Goal: Check status: Check status

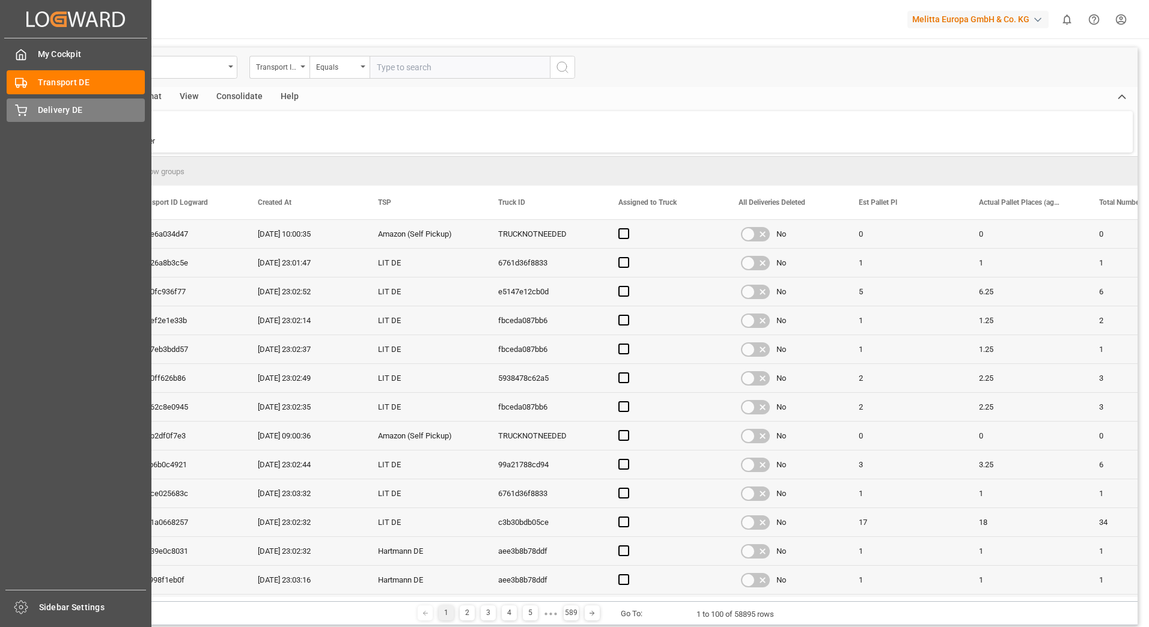
click at [25, 120] on div "Delivery DE Delivery DE" at bounding box center [76, 110] width 138 height 23
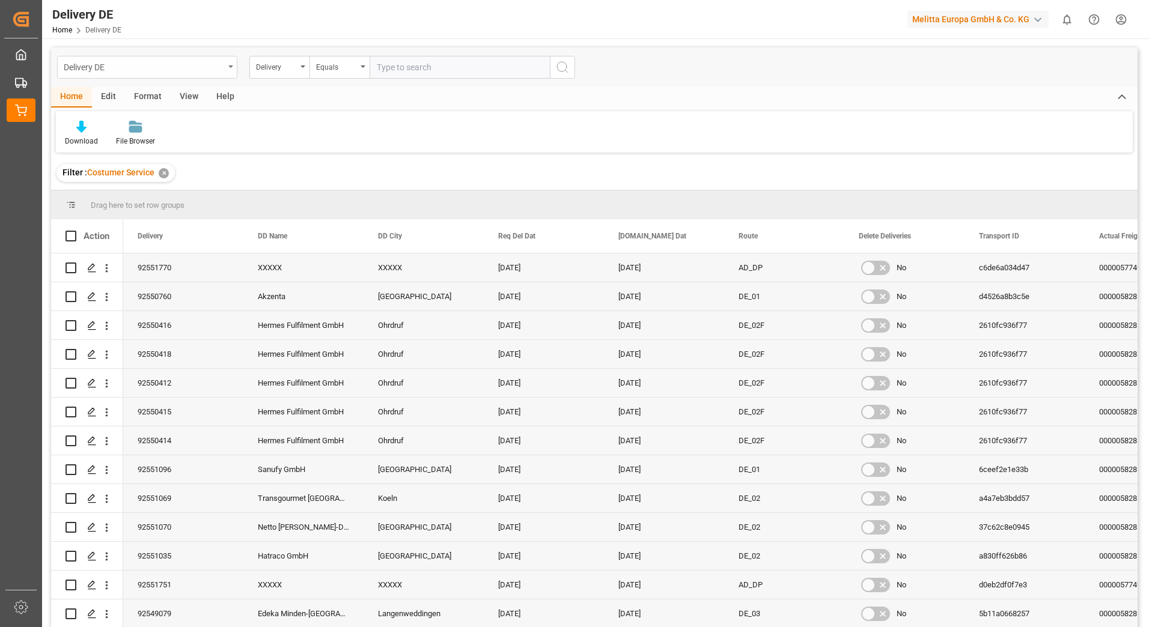
drag, startPoint x: 453, startPoint y: 70, endPoint x: 145, endPoint y: 73, distance: 307.7
click at [453, 70] on input "text" at bounding box center [460, 67] width 180 height 23
click at [419, 78] on input "text" at bounding box center [460, 67] width 180 height 23
click at [419, 72] on input "text" at bounding box center [460, 67] width 180 height 23
type input "92536863"
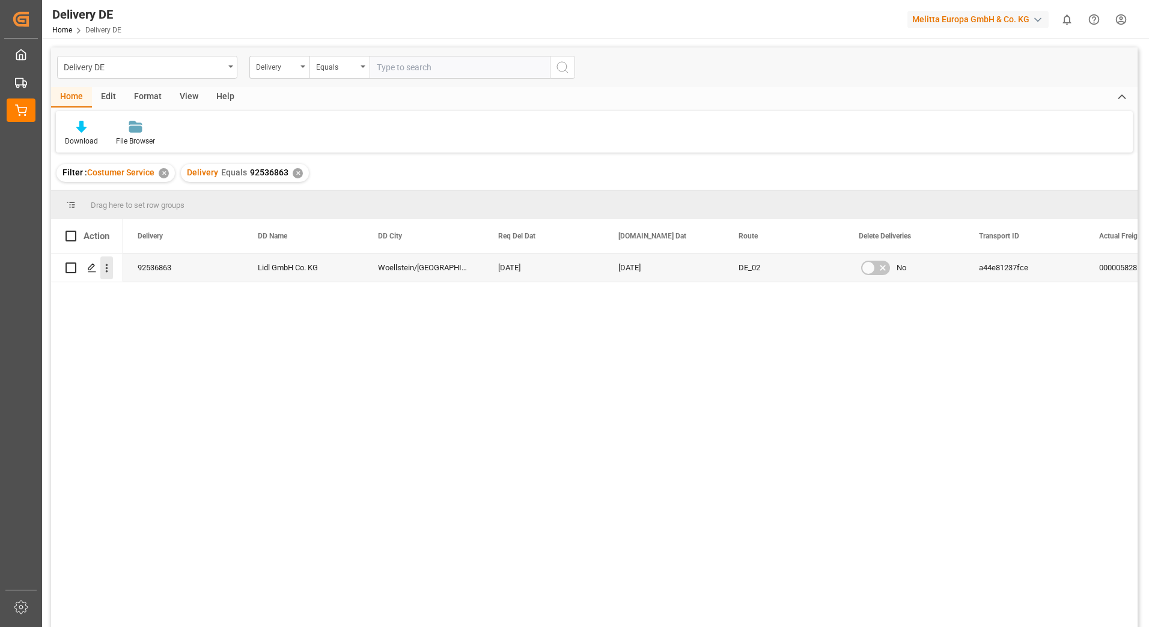
click at [108, 258] on button "open menu" at bounding box center [106, 268] width 13 height 23
click at [143, 288] on span "Open in new tab" at bounding box center [185, 293] width 109 height 13
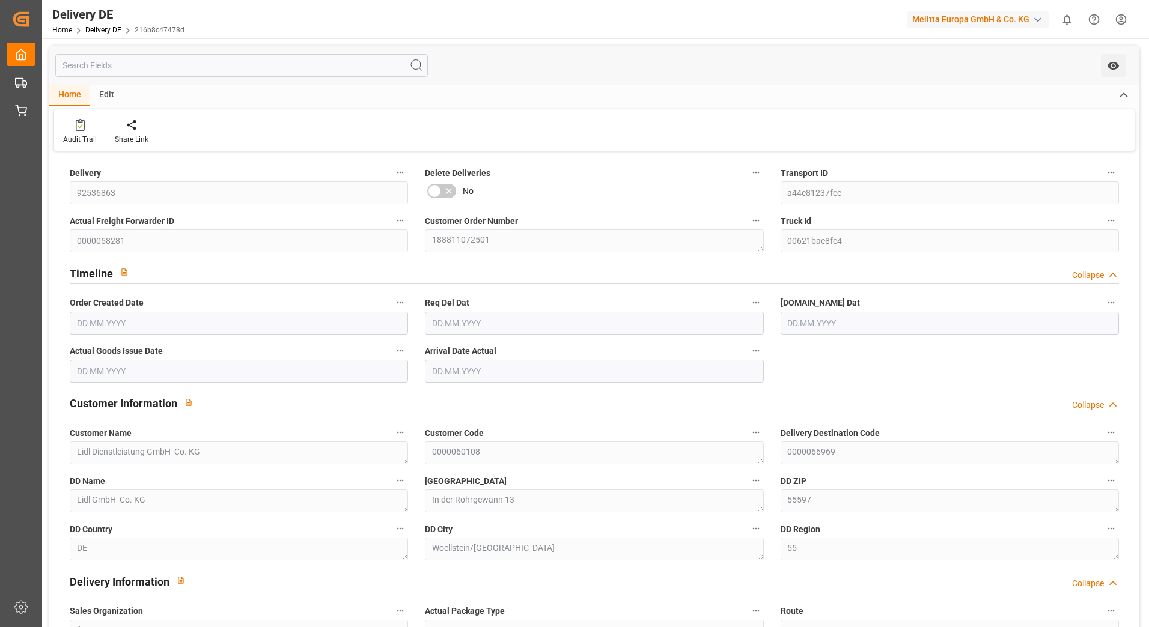
type input "5"
type input "4.25"
type input "04.07.2025"
type input "11.07.2025"
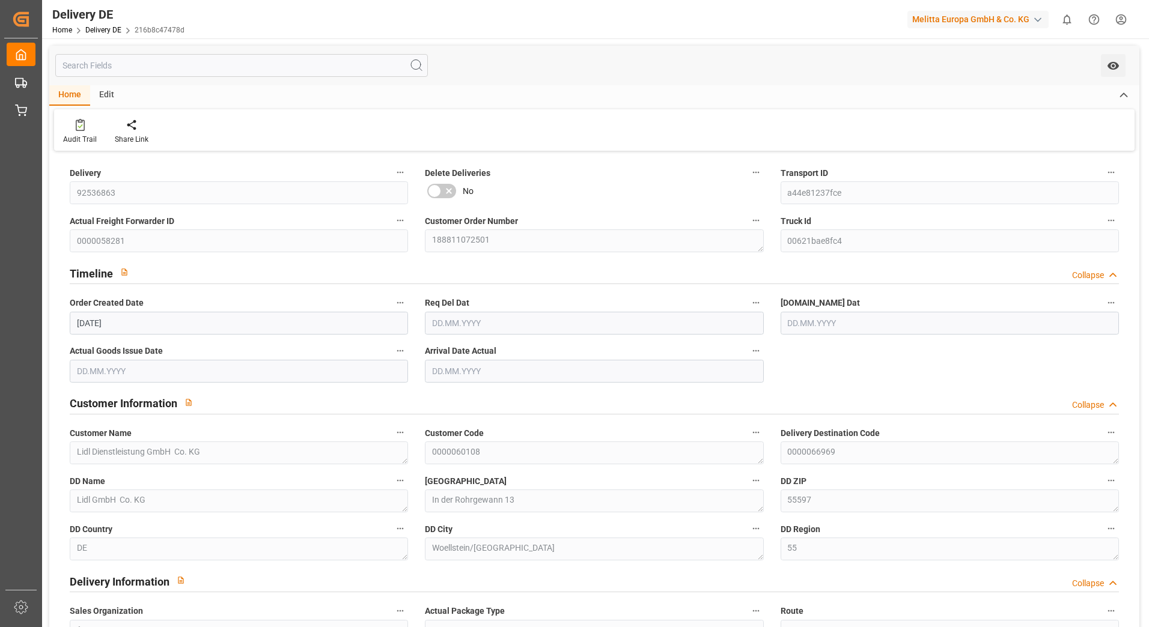
type input "09.07.2025"
type input "08.07.2025"
type input "15.07.2025"
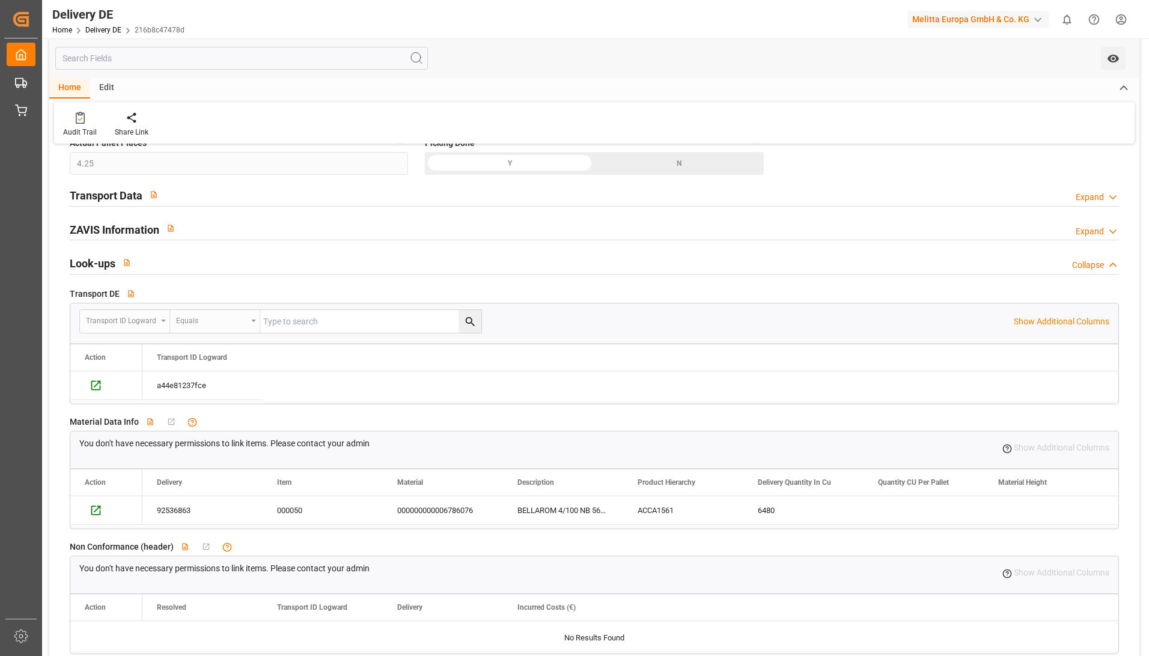
scroll to position [601, 0]
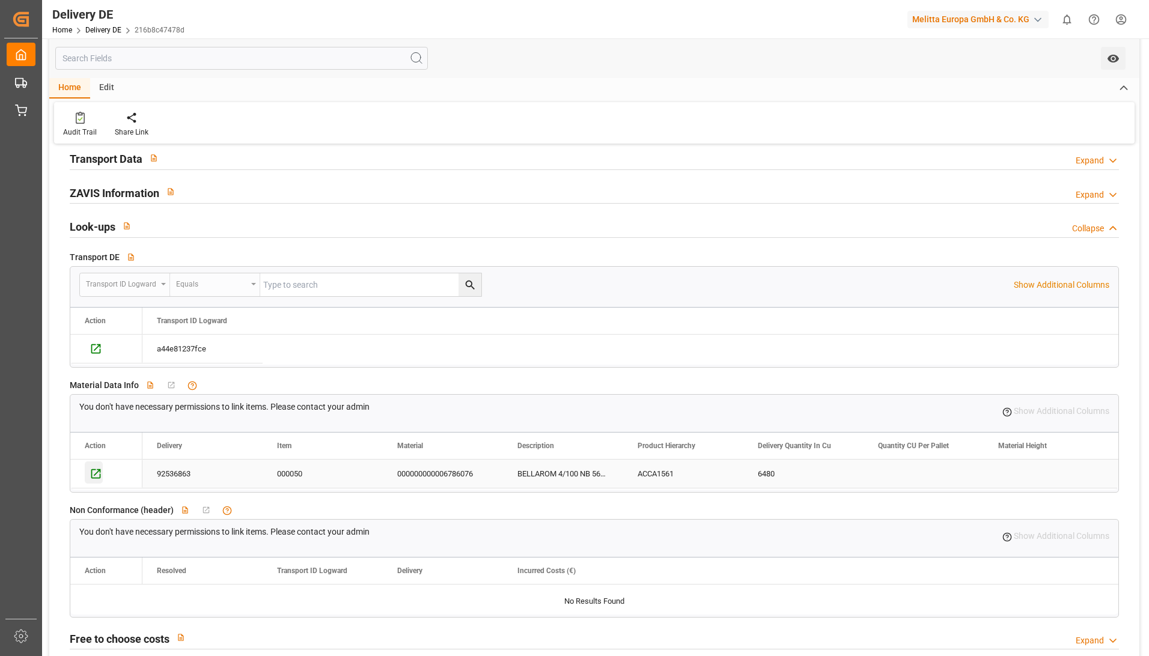
click at [93, 474] on icon "Press SPACE to select this row." at bounding box center [96, 474] width 13 height 13
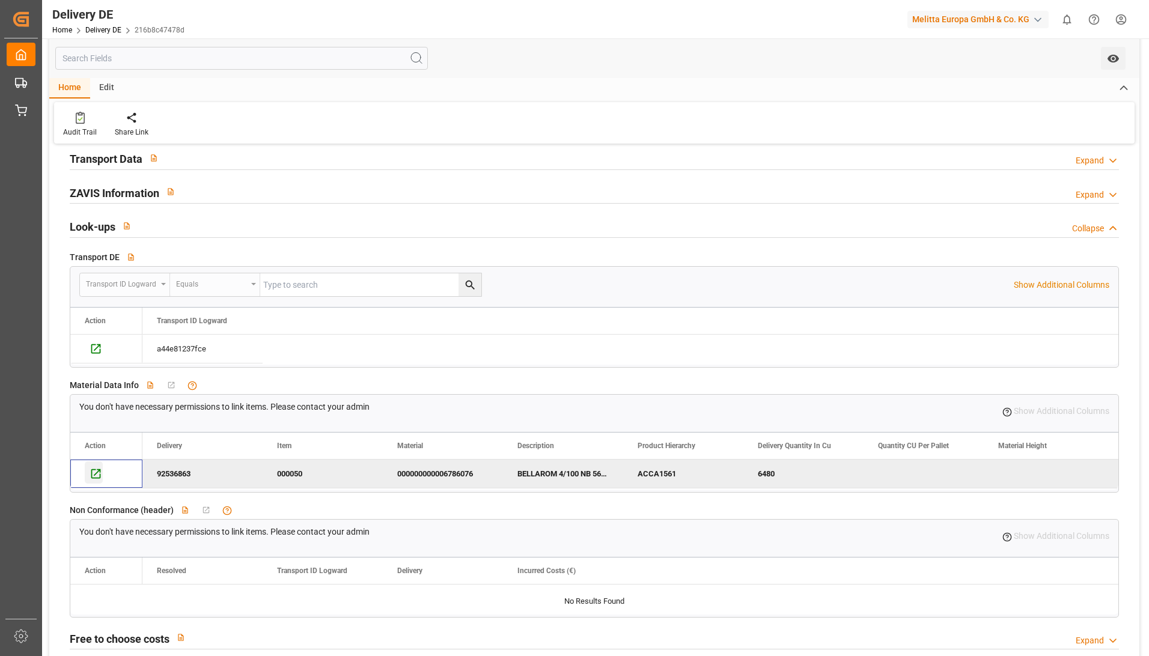
click at [96, 471] on icon "Press SPACE to deselect this row." at bounding box center [96, 474] width 13 height 13
click at [96, 352] on icon "Press SPACE to select this row." at bounding box center [96, 349] width 13 height 13
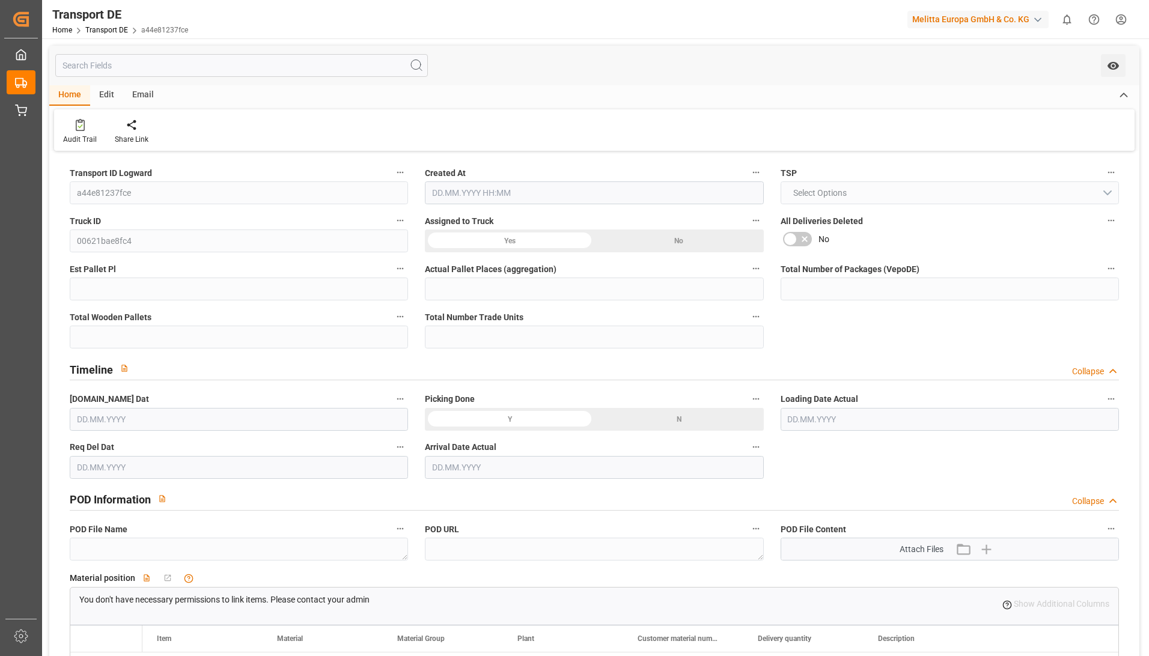
type input "5"
type input "4.25"
type input "5"
type input "540"
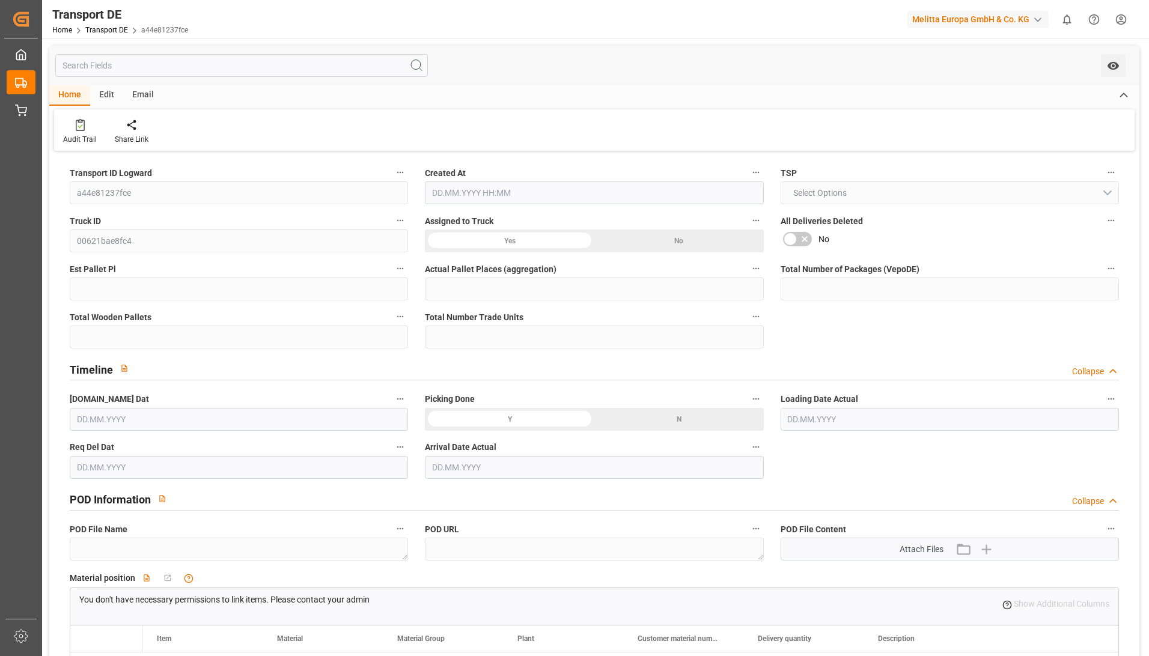
type input "193.9078"
type input "04.07.2025 21:01"
type input "09.07.2025"
type input "08.07.2025"
type input "11.07.2025"
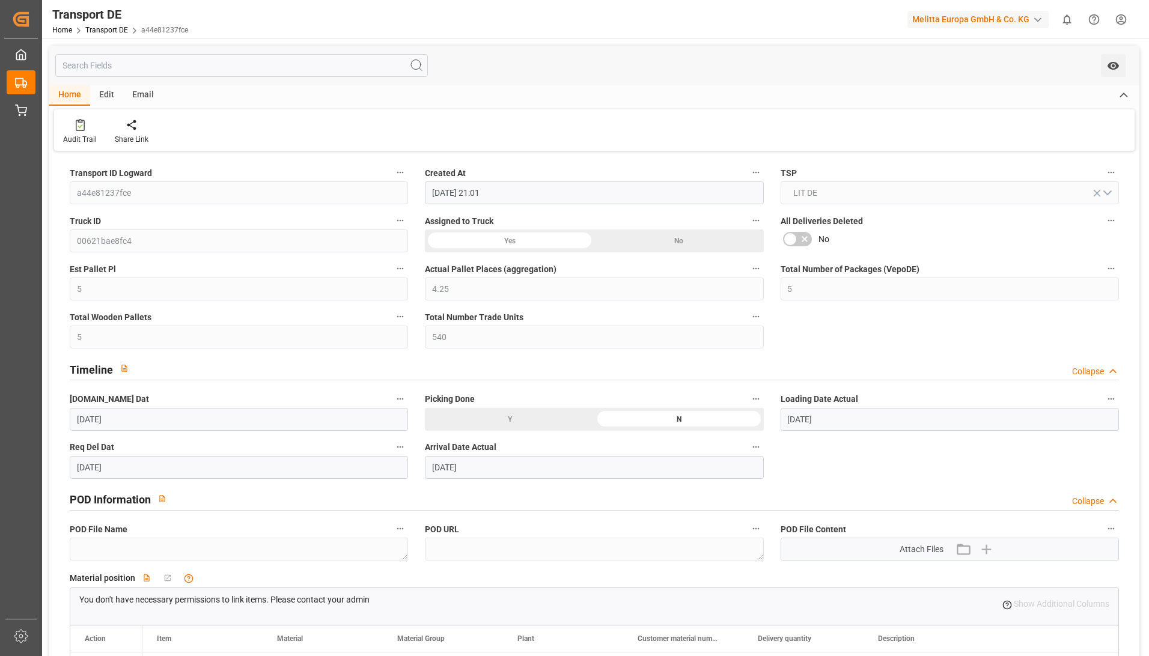
type input "15.07.2025"
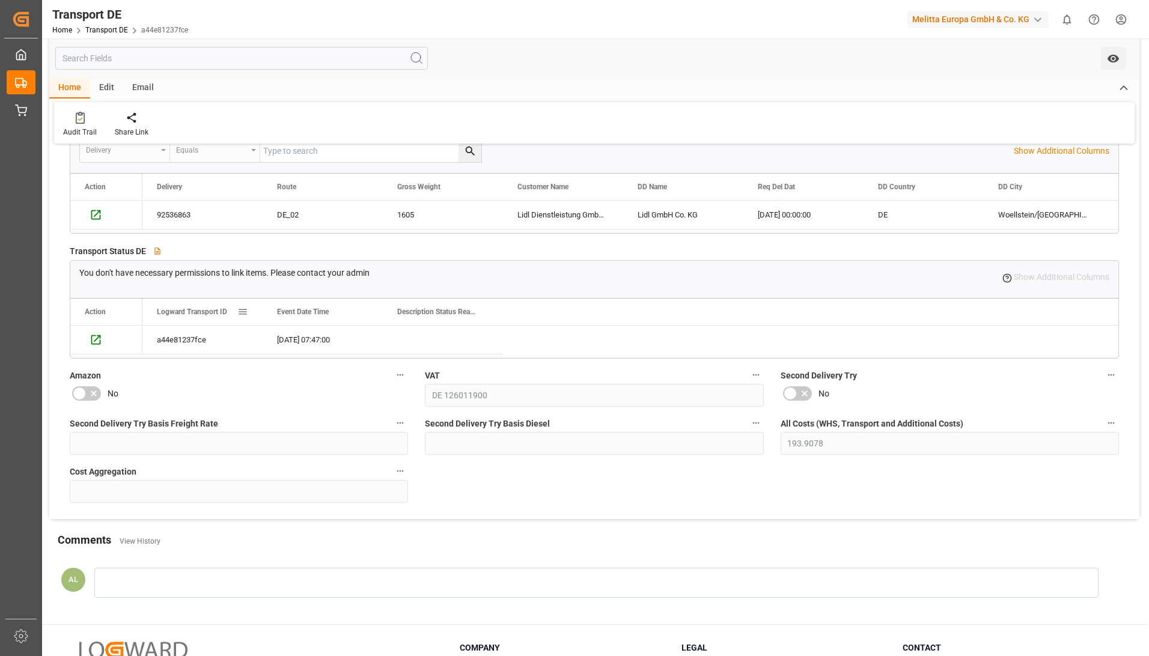
scroll to position [569, 0]
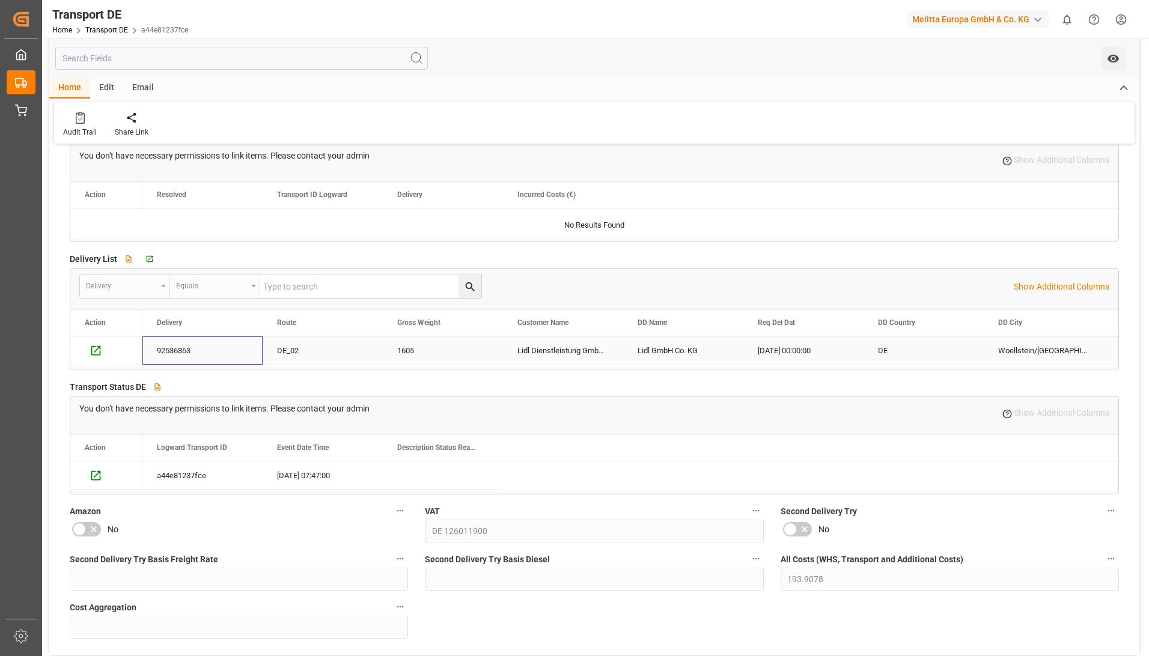
drag, startPoint x: 153, startPoint y: 346, endPoint x: 188, endPoint y: 358, distance: 36.9
click at [188, 358] on div "92536863" at bounding box center [202, 351] width 120 height 28
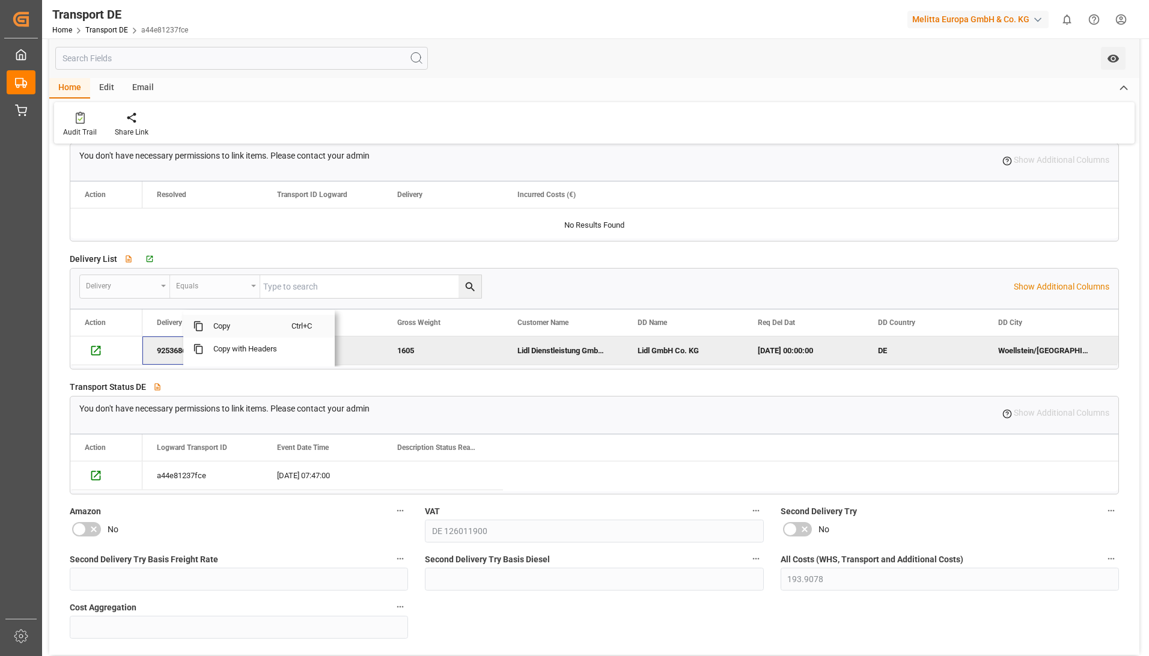
click at [205, 327] on span "Copy" at bounding box center [248, 326] width 88 height 23
click at [100, 477] on icon "Press SPACE to select this row." at bounding box center [96, 476] width 10 height 10
